Goal: Book appointment/travel/reservation

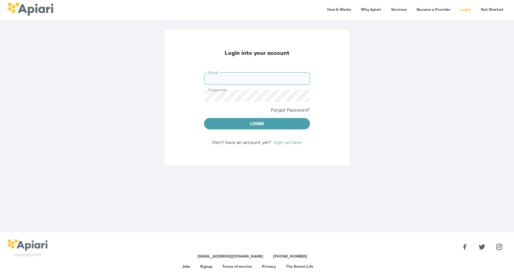
click at [228, 73] on input "Email" at bounding box center [257, 78] width 106 height 12
type input "**********"
click at [259, 122] on span "Login" at bounding box center [257, 125] width 96 height 8
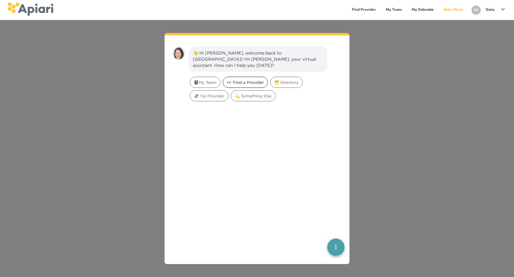
click at [244, 80] on span "👀 Find a Provider" at bounding box center [245, 83] width 44 height 6
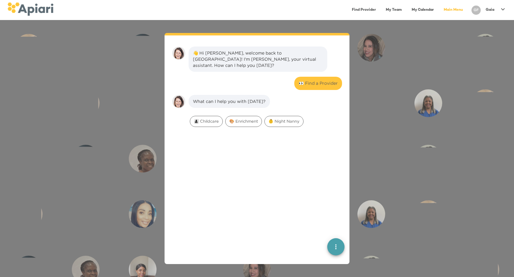
scroll to position [51, 0]
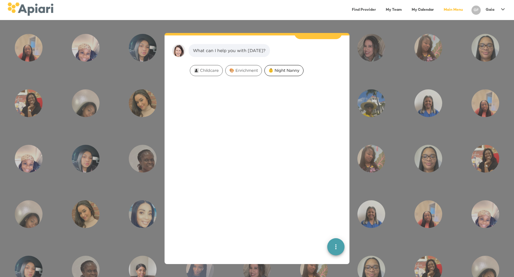
click at [282, 68] on span "👶 Night Nanny" at bounding box center [284, 71] width 39 height 6
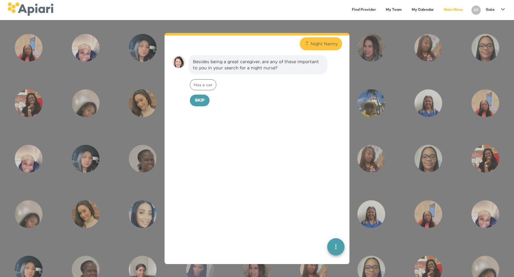
scroll to position [90, 0]
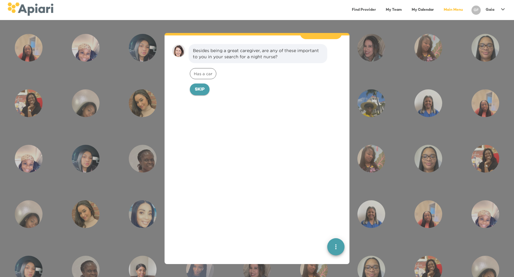
click at [202, 86] on span "Skip" at bounding box center [200, 90] width 10 height 8
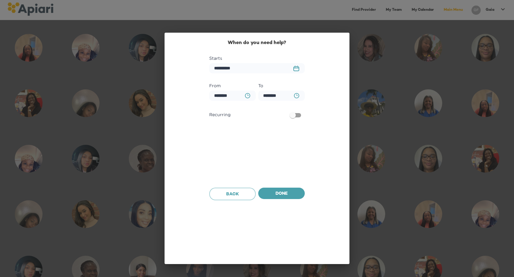
scroll to position [132, 0]
click at [223, 67] on input "**********" at bounding box center [257, 68] width 96 height 10
click at [297, 71] on rect "button" at bounding box center [296, 69] width 5 height 4
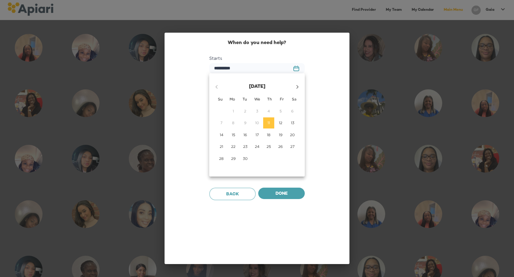
click at [244, 136] on p "16" at bounding box center [246, 134] width 4 height 5
type input "**********"
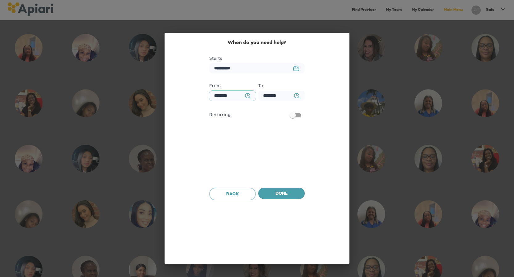
click at [227, 97] on input "********" at bounding box center [232, 96] width 47 height 10
type input "********"
click at [269, 96] on input "********" at bounding box center [281, 96] width 47 height 10
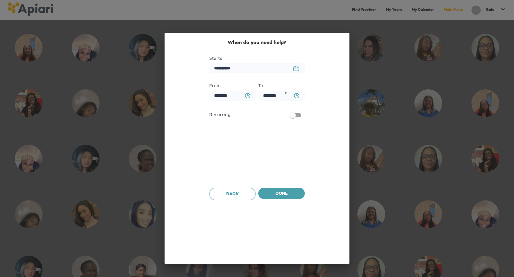
click at [296, 94] on icon "BA0D2328-0349-4FFE-B945-982DA367CA30 Created with sketchtool." at bounding box center [296, 95] width 5 height 5
click at [234, 151] on div "6" at bounding box center [232, 152] width 24 height 11
click at [233, 154] on div "7" at bounding box center [232, 152] width 24 height 11
type input "********"
click at [284, 192] on div at bounding box center [257, 138] width 514 height 277
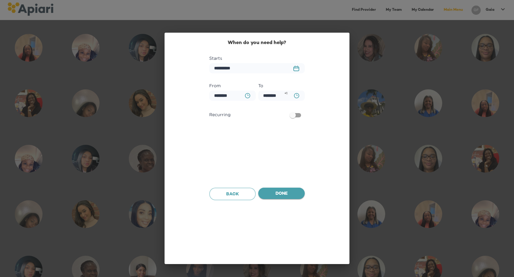
click at [285, 192] on span "Done" at bounding box center [281, 194] width 37 height 8
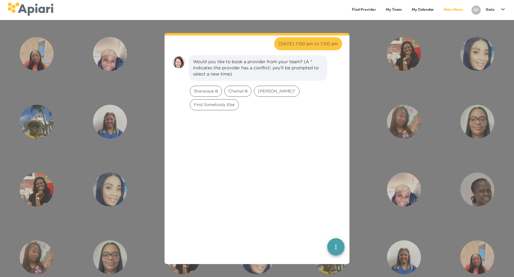
scroll to position [171, 0]
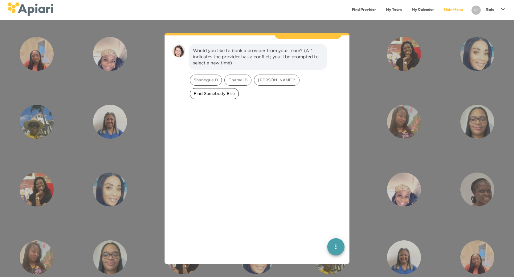
click at [239, 91] on span "Find Somebody Else" at bounding box center [214, 94] width 48 height 6
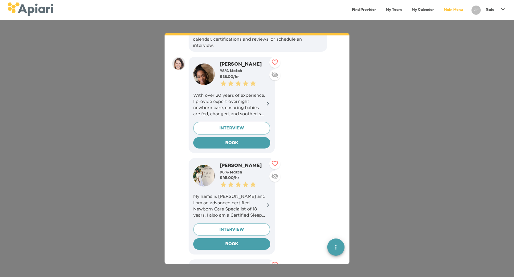
scroll to position [244, 0]
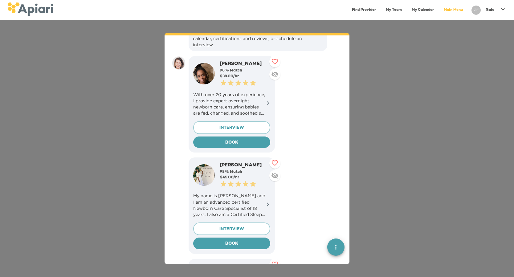
click at [241, 193] on p "My name is [PERSON_NAME] and I am an advanced certified Newborn Care Specialist…" at bounding box center [231, 205] width 77 height 25
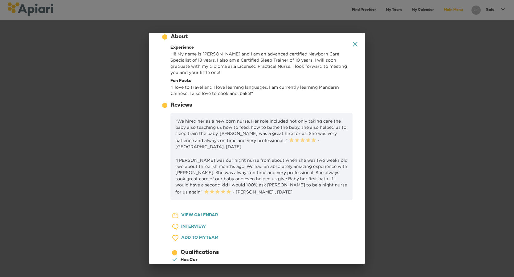
scroll to position [0, 0]
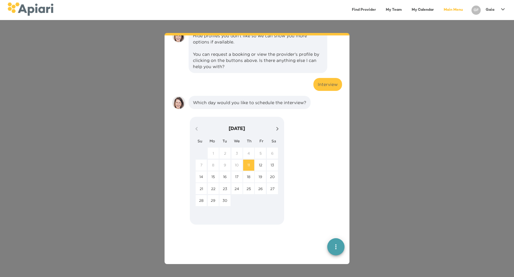
scroll to position [635, 0]
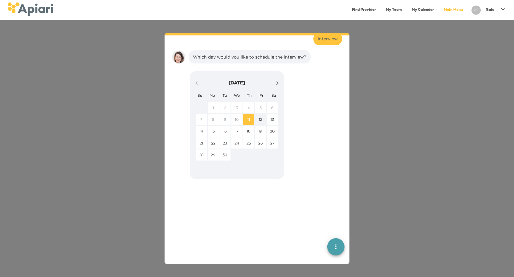
click at [260, 117] on p "12" at bounding box center [260, 119] width 3 height 5
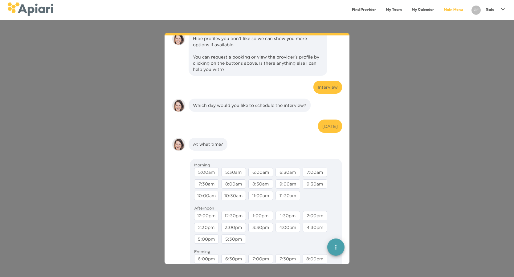
scroll to position [587, 0]
click at [326, 80] on div "Interview" at bounding box center [328, 86] width 29 height 13
click at [323, 123] on div "[DATE]" at bounding box center [330, 126] width 15 height 6
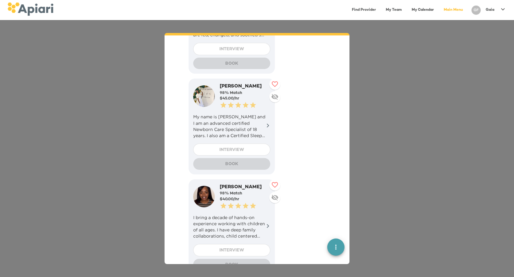
scroll to position [227, 0]
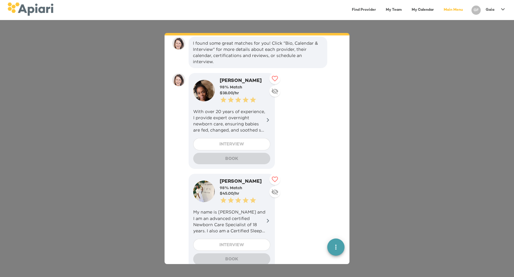
click at [243, 191] on div "$ 45.00 /hr" at bounding box center [245, 194] width 51 height 6
click at [275, 176] on icon at bounding box center [274, 179] width 7 height 7
click at [242, 239] on div "INTERVIEW" at bounding box center [231, 245] width 77 height 12
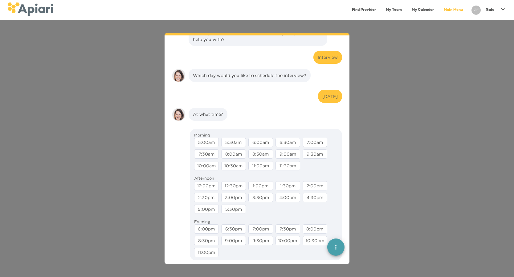
scroll to position [612, 0]
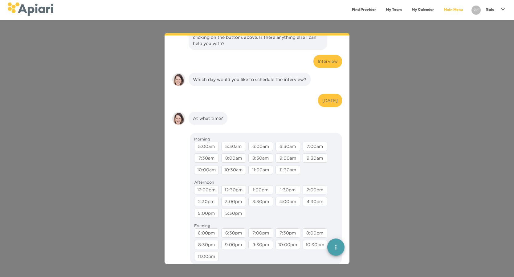
click at [324, 97] on div "[DATE]" at bounding box center [330, 100] width 15 height 6
click at [337, 245] on icon "quick menu" at bounding box center [335, 246] width 7 height 7
click at [336, 222] on img "button" at bounding box center [336, 225] width 6 height 6
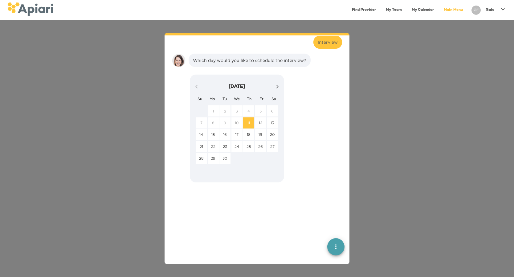
scroll to position [635, 0]
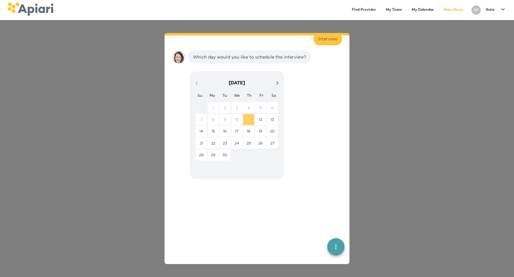
click at [250, 117] on span "11" at bounding box center [248, 119] width 11 height 5
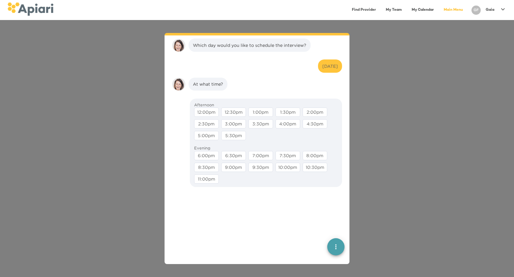
scroll to position [674, 0]
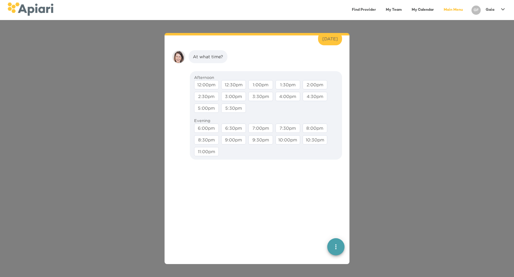
click at [211, 80] on div "12:00pm" at bounding box center [206, 84] width 25 height 9
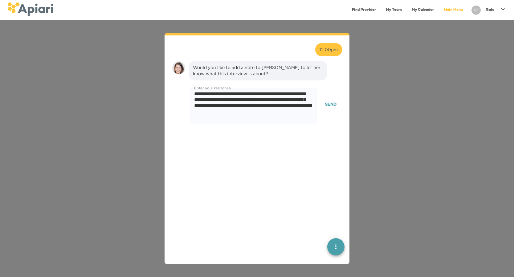
scroll to position [713, 0]
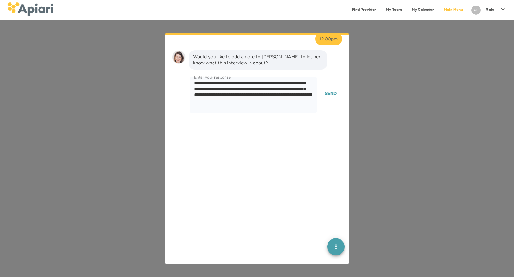
click at [330, 90] on span "Send" at bounding box center [331, 94] width 12 height 8
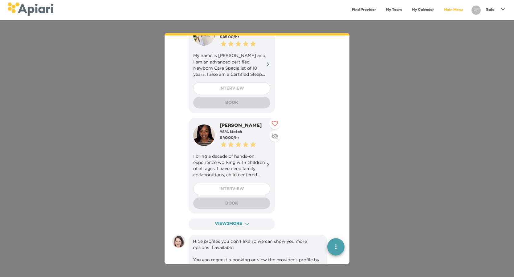
scroll to position [386, 0]
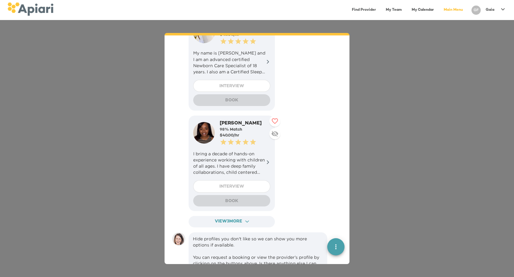
click at [241, 180] on div "INTERVIEW" at bounding box center [231, 186] width 77 height 12
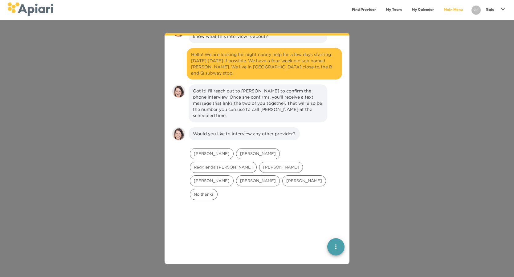
scroll to position [736, 0]
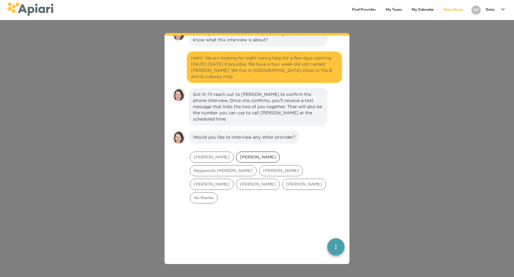
click at [236, 152] on div "[PERSON_NAME]" at bounding box center [258, 157] width 44 height 11
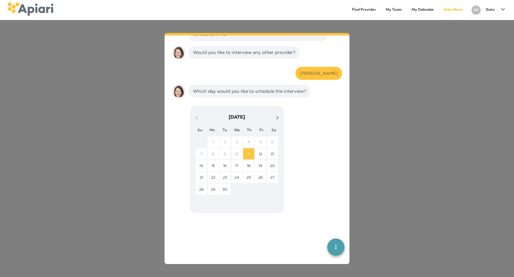
scroll to position [843, 0]
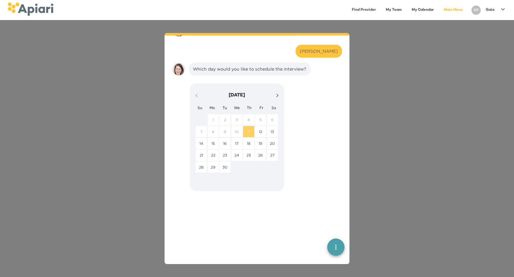
click at [249, 129] on p "11" at bounding box center [249, 131] width 2 height 5
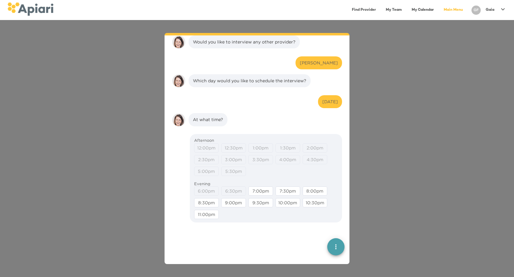
scroll to position [832, 0]
click at [336, 247] on icon "quick menu" at bounding box center [336, 247] width 1 height 5
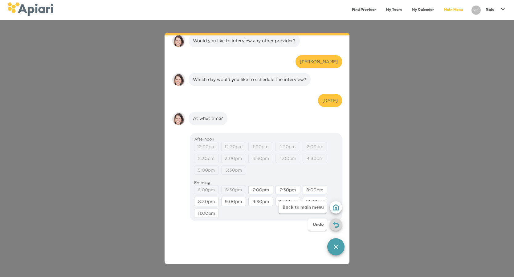
click at [332, 225] on span "Undo" at bounding box center [336, 225] width 12 height 6
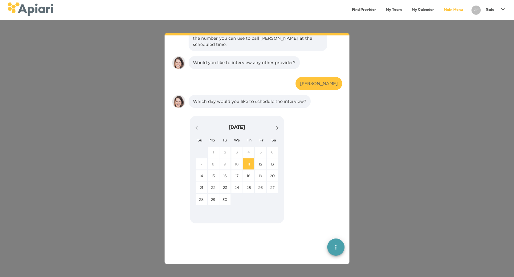
scroll to position [843, 0]
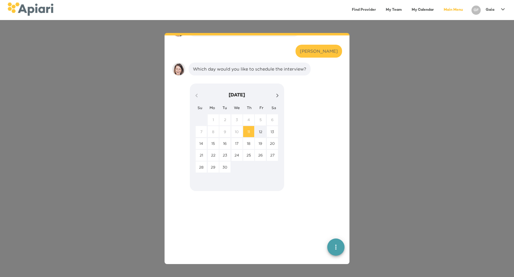
click at [260, 129] on p "12" at bounding box center [260, 131] width 3 height 5
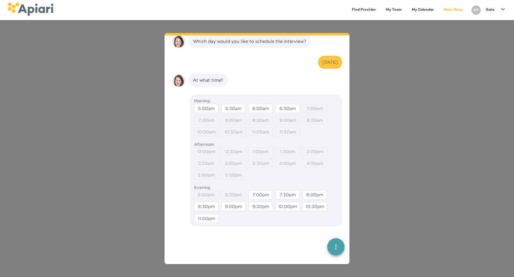
scroll to position [882, 0]
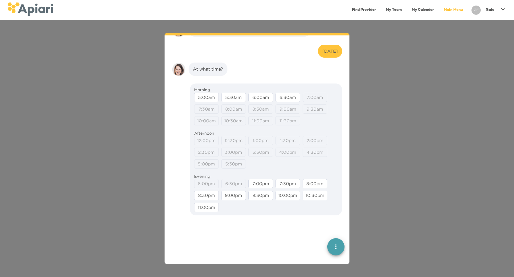
click at [337, 245] on icon "quick menu" at bounding box center [335, 246] width 7 height 7
click at [334, 223] on img "button" at bounding box center [336, 225] width 6 height 6
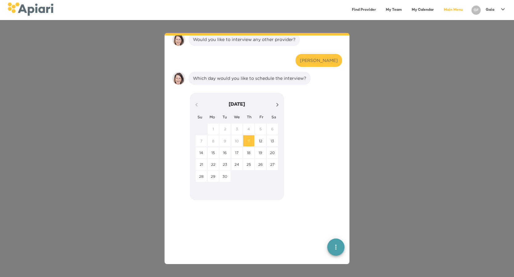
scroll to position [825, 0]
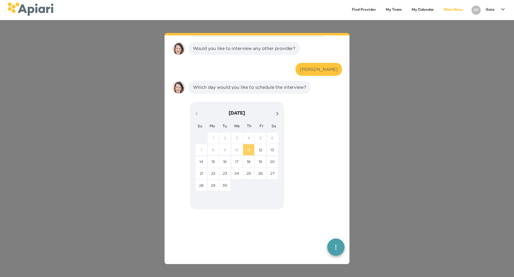
click at [248, 147] on p "11" at bounding box center [249, 149] width 2 height 5
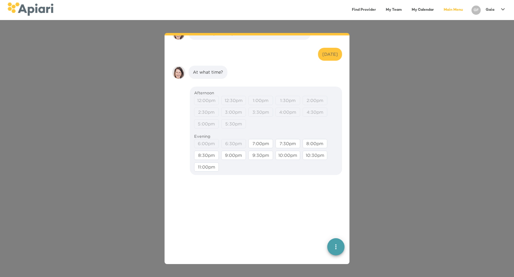
scroll to position [882, 0]
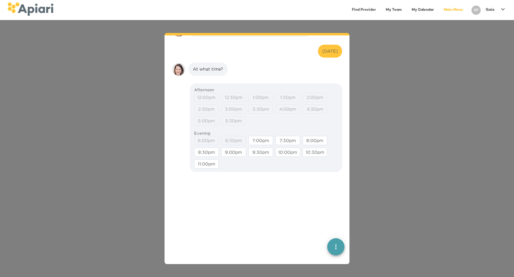
click at [203, 148] on div "8:30pm" at bounding box center [206, 152] width 25 height 9
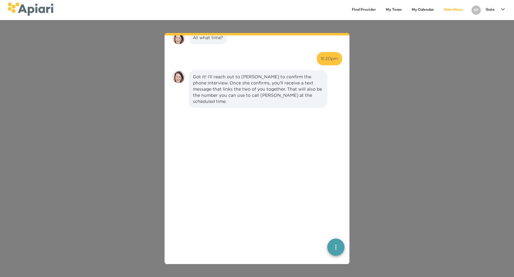
scroll to position [921, 0]
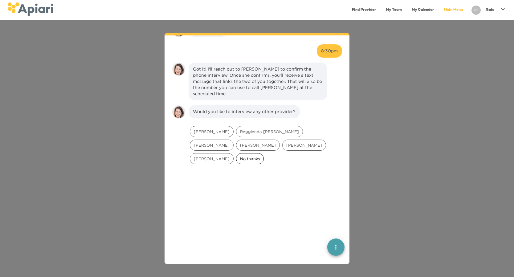
click at [237, 156] on span "No thanks" at bounding box center [250, 159] width 27 height 6
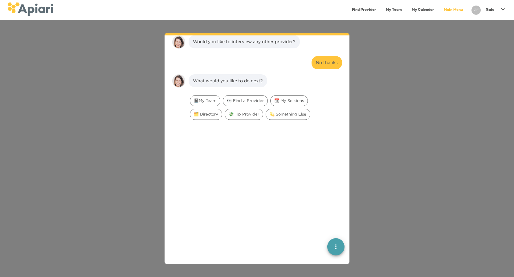
scroll to position [996, 0]
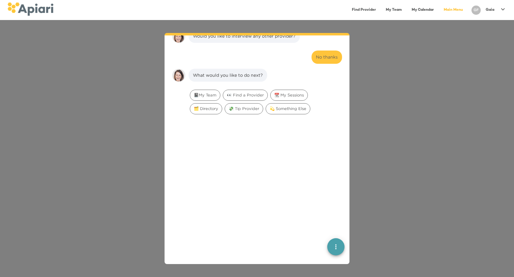
click at [390, 83] on div "👋 Hi [PERSON_NAME], welcome back to [GEOGRAPHIC_DATA]! I'm [PERSON_NAME], your …" at bounding box center [257, 148] width 514 height 257
